Goal: Find specific page/section: Find specific page/section

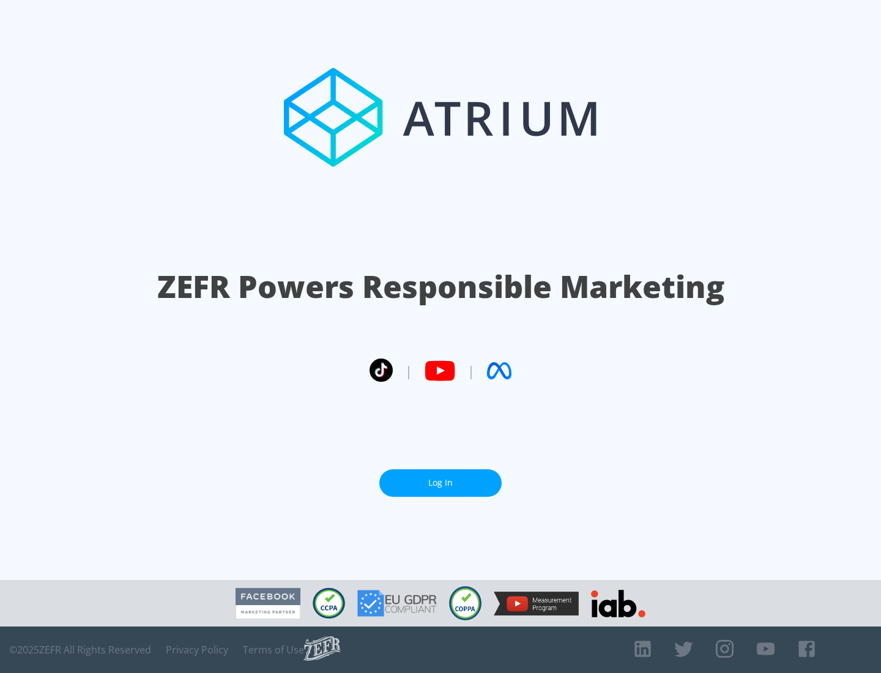
click at [440, 483] on link "Log In" at bounding box center [440, 483] width 122 height 28
